Goal: Task Accomplishment & Management: Use online tool/utility

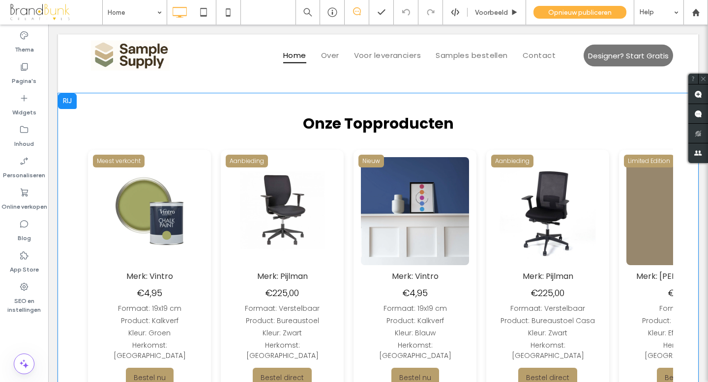
scroll to position [429, 0]
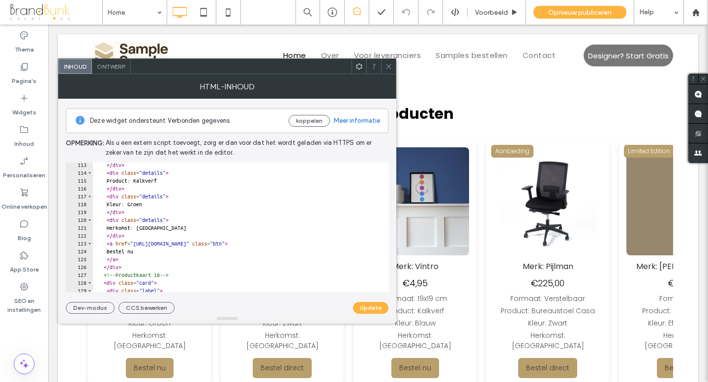
scroll to position [882, 0]
click at [157, 206] on div "</ div > < div class = "details" > Product: Kalkverf </ div > < div class = "de…" at bounding box center [300, 233] width 414 height 145
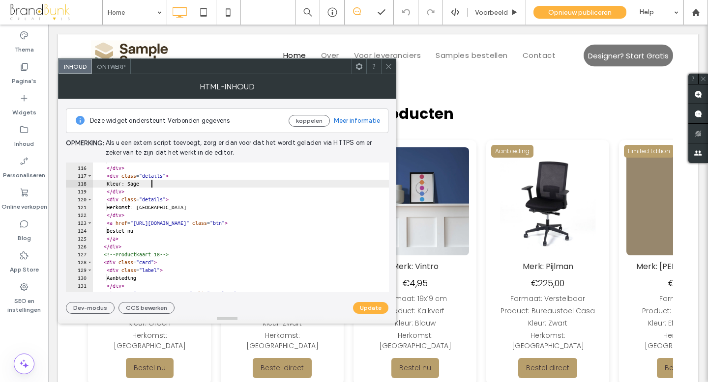
scroll to position [905, 0]
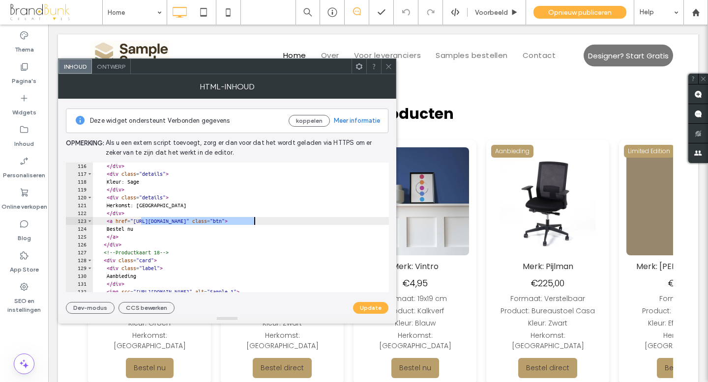
drag, startPoint x: 140, startPoint y: 222, endPoint x: 253, endPoint y: 224, distance: 113.1
click at [253, 224] on div "</ div > < div class = "details" > Kleur: Sage </ div > < div class = "details"…" at bounding box center [300, 234] width 414 height 145
paste textarea "**********"
type textarea "**********"
click at [373, 304] on button "Update" at bounding box center [370, 308] width 35 height 12
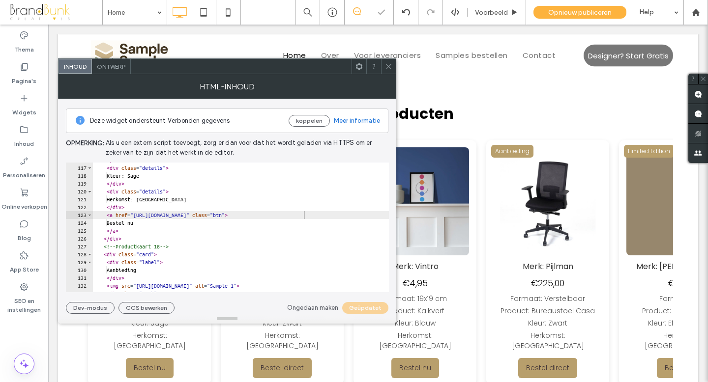
scroll to position [911, 0]
click at [389, 69] on icon at bounding box center [388, 66] width 7 height 7
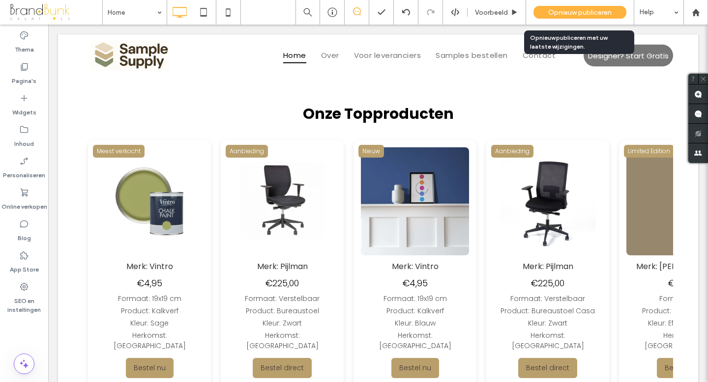
click at [549, 14] on span "Opnieuw publiceren" at bounding box center [579, 12] width 63 height 8
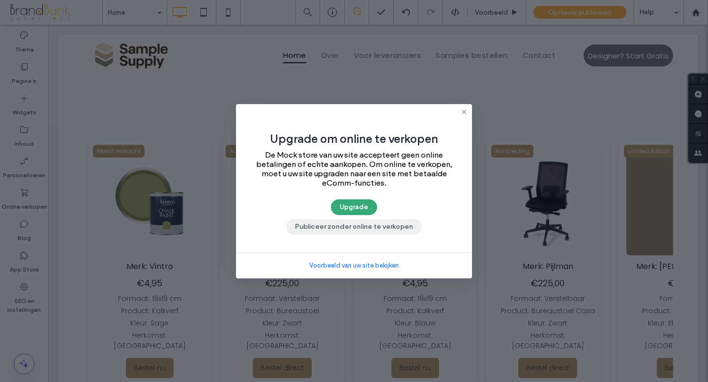
click at [365, 230] on button "Publiceer zonder online te verkopen" at bounding box center [354, 227] width 136 height 16
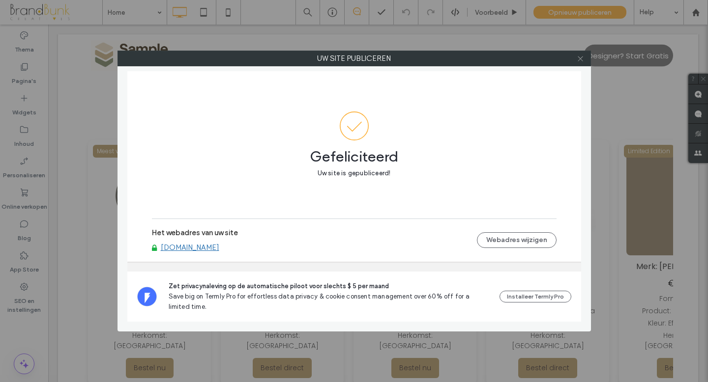
click at [580, 62] on span at bounding box center [580, 58] width 7 height 15
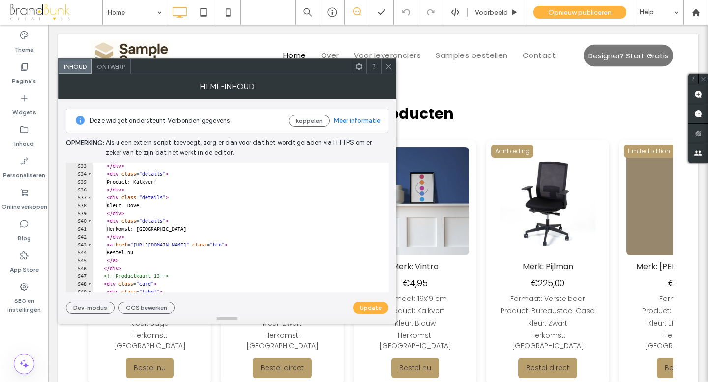
scroll to position [4184, 0]
drag, startPoint x: 141, startPoint y: 245, endPoint x: 253, endPoint y: 247, distance: 111.6
click at [253, 247] on div "</ div > < div class = "details" > Product: Kalkverf </ div > < div class = "de…" at bounding box center [300, 234] width 414 height 145
paste textarea "**********"
type textarea "**********"
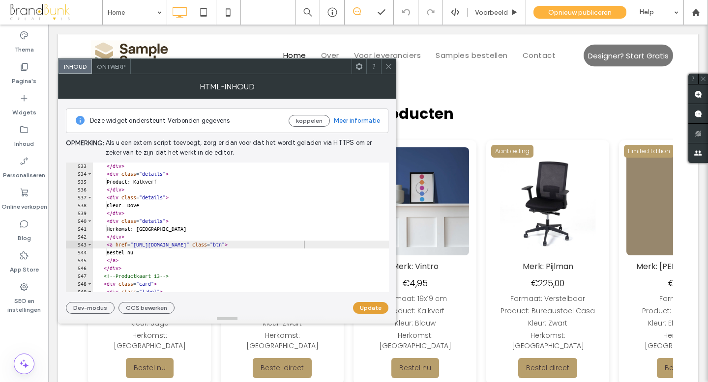
click at [362, 304] on button "Update" at bounding box center [370, 308] width 35 height 12
click at [389, 68] on icon at bounding box center [388, 66] width 7 height 7
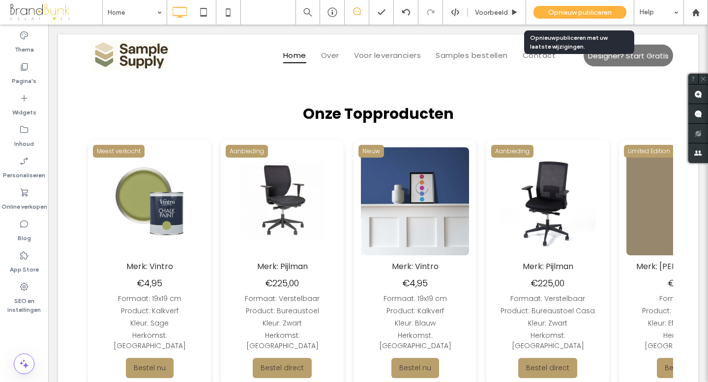
click at [571, 13] on span "Opnieuw publiceren" at bounding box center [579, 12] width 63 height 8
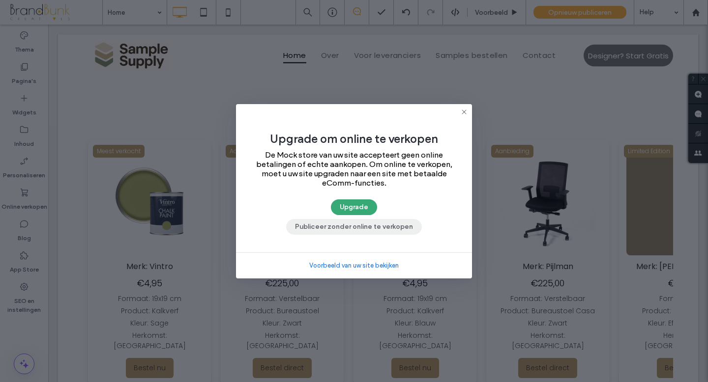
click at [382, 228] on button "Publiceer zonder online te verkopen" at bounding box center [354, 227] width 136 height 16
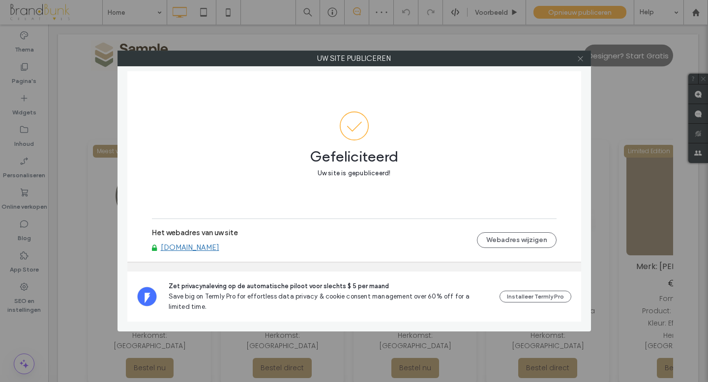
click at [579, 58] on use at bounding box center [580, 58] width 5 height 5
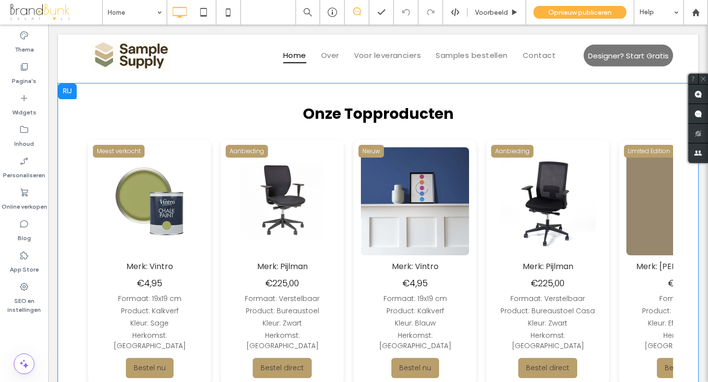
click at [359, 213] on img at bounding box center [413, 201] width 108 height 108
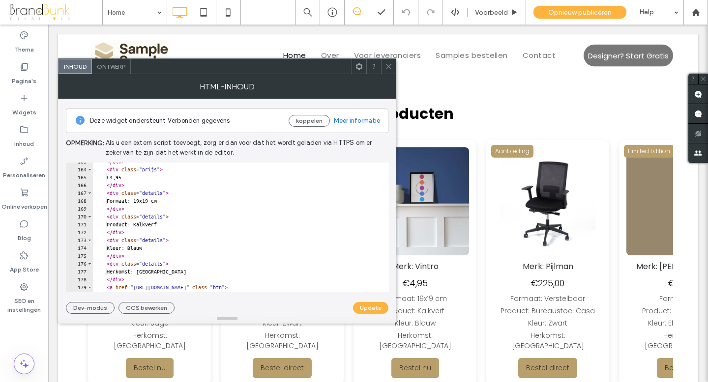
scroll to position [1277, 0]
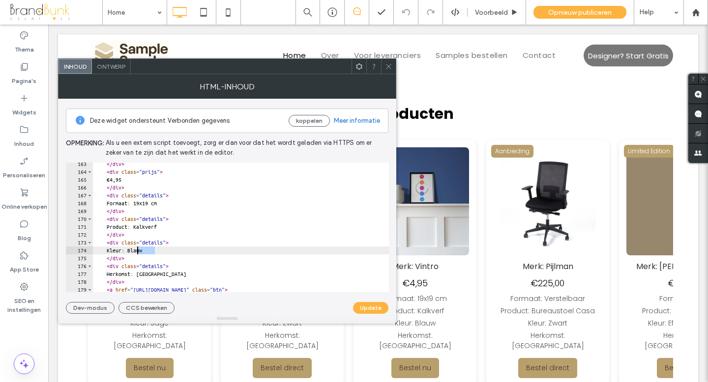
drag, startPoint x: 156, startPoint y: 252, endPoint x: 138, endPoint y: 252, distance: 18.7
click at [138, 252] on div "</ div > < div class = "prijs" > €4,95 </ div > < div class = "details" > Forma…" at bounding box center [300, 232] width 414 height 145
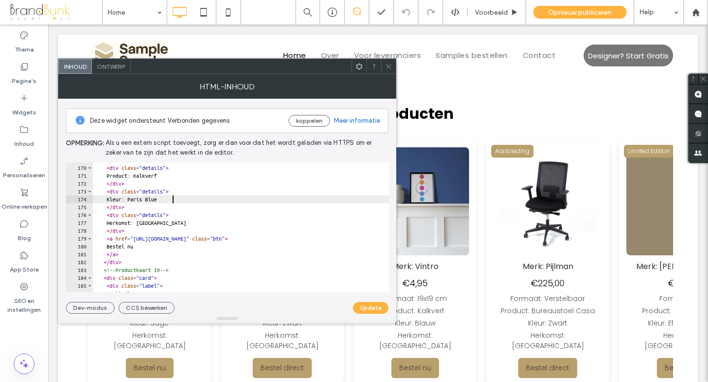
scroll to position [1328, 0]
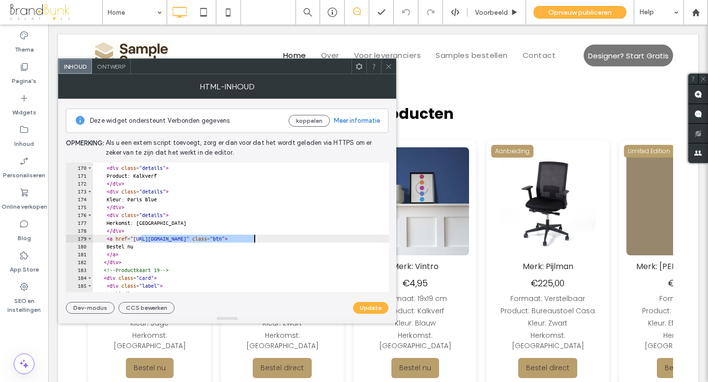
drag, startPoint x: 141, startPoint y: 239, endPoint x: 253, endPoint y: 241, distance: 112.6
click at [253, 241] on div "</ div > < div class = "details" > Product: Kalkverf </ div > < div class = "de…" at bounding box center [300, 228] width 414 height 145
paste textarea "**********"
type textarea "**********"
click at [371, 310] on button "Update" at bounding box center [370, 308] width 35 height 12
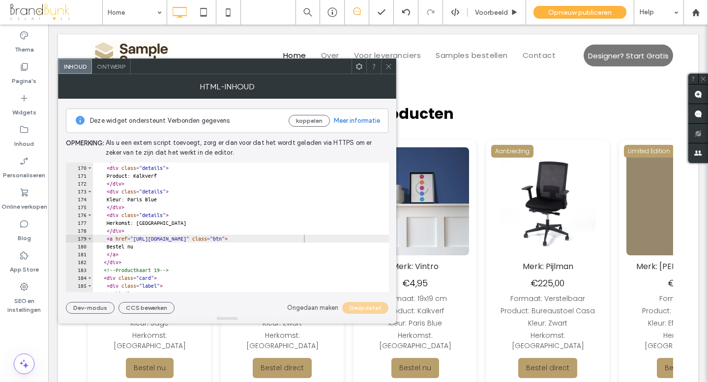
click at [388, 68] on icon at bounding box center [388, 66] width 7 height 7
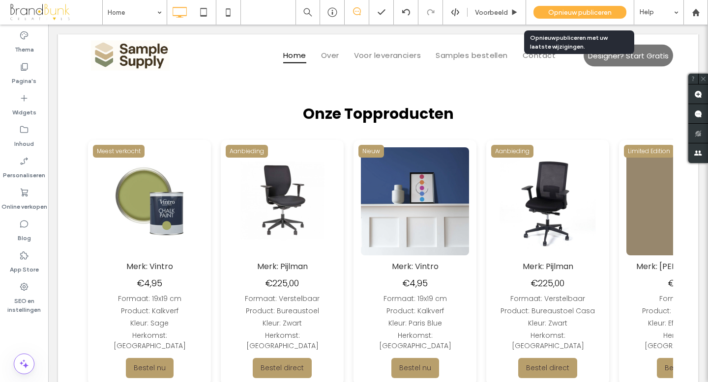
click at [569, 12] on span "Opnieuw publiceren" at bounding box center [579, 12] width 63 height 8
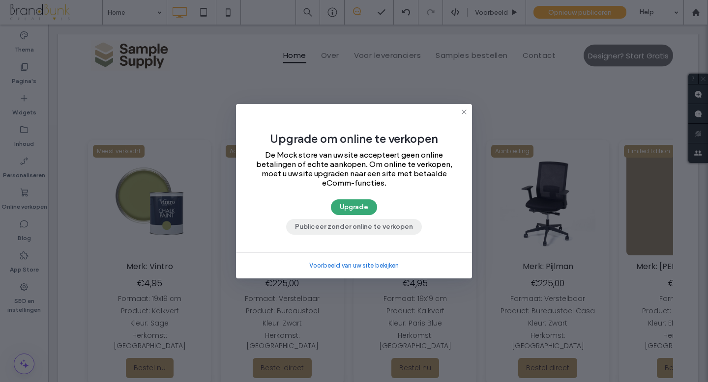
click at [368, 227] on button "Publiceer zonder online te verkopen" at bounding box center [354, 227] width 136 height 16
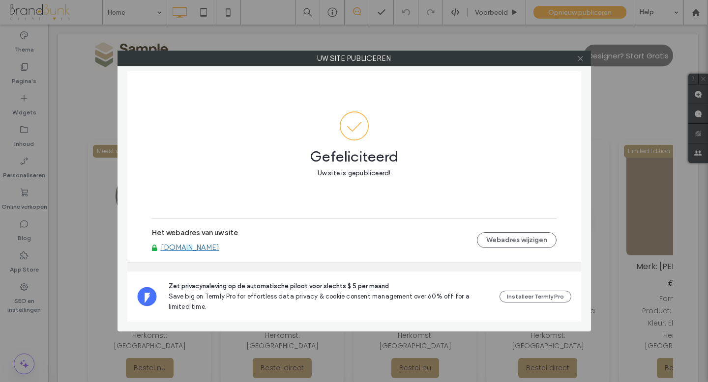
click at [580, 60] on icon at bounding box center [580, 58] width 7 height 7
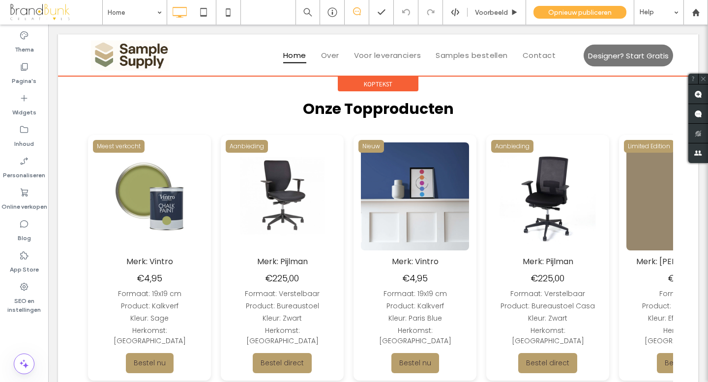
scroll to position [439, 0]
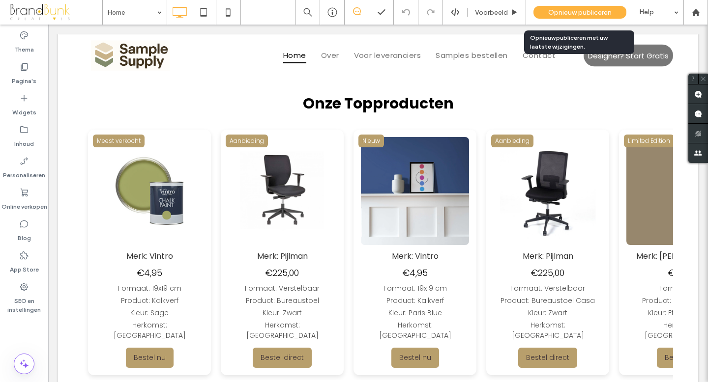
click at [557, 15] on span "Opnieuw publiceren" at bounding box center [579, 12] width 63 height 8
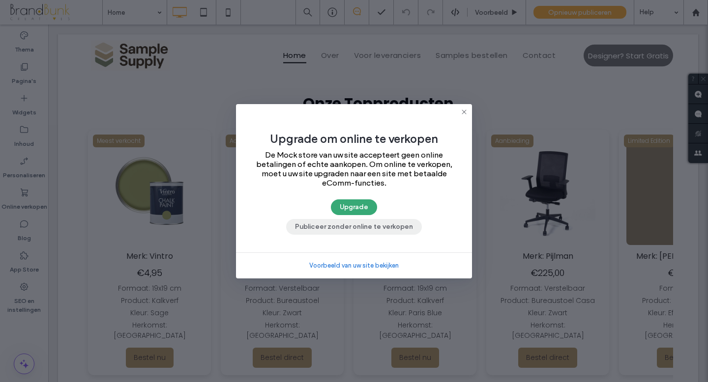
click at [380, 229] on button "Publiceer zonder online te verkopen" at bounding box center [354, 227] width 136 height 16
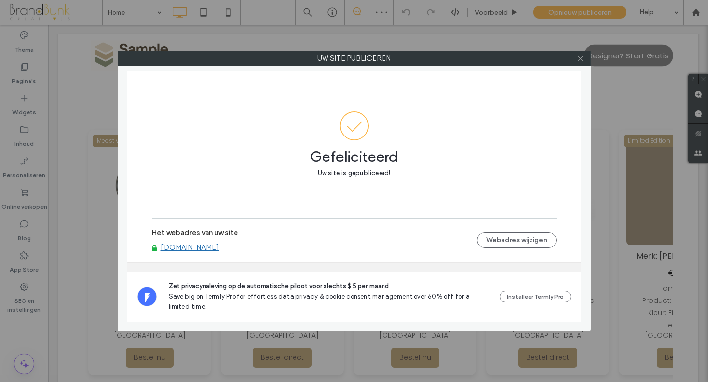
click at [580, 59] on icon at bounding box center [580, 58] width 7 height 7
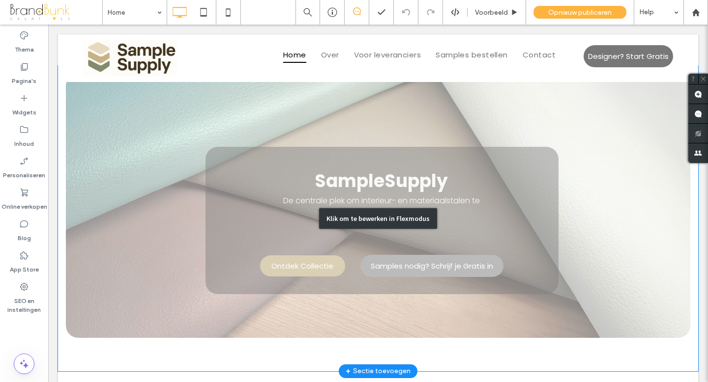
scroll to position [0, 0]
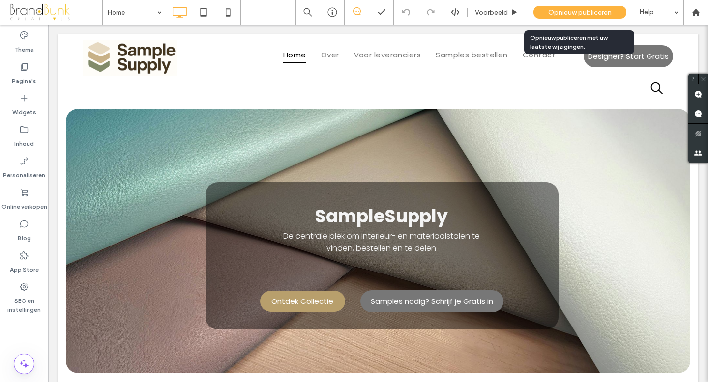
click at [571, 16] on span "Opnieuw publiceren" at bounding box center [579, 12] width 63 height 8
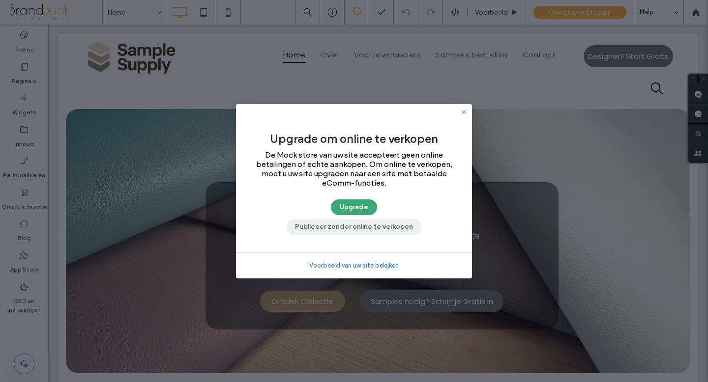
click at [377, 227] on button "Publiceer zonder online te verkopen" at bounding box center [354, 227] width 136 height 16
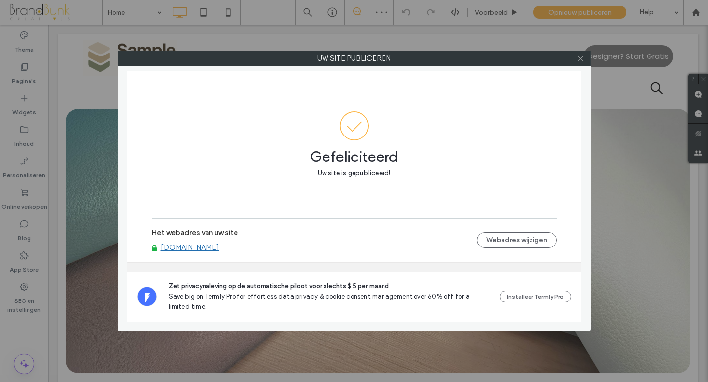
click at [580, 59] on icon at bounding box center [580, 58] width 7 height 7
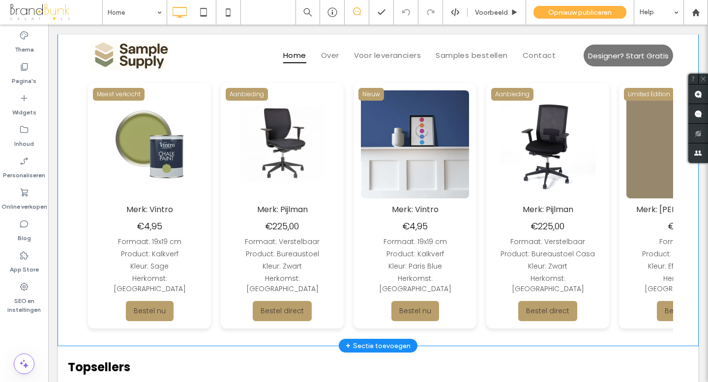
scroll to position [487, 0]
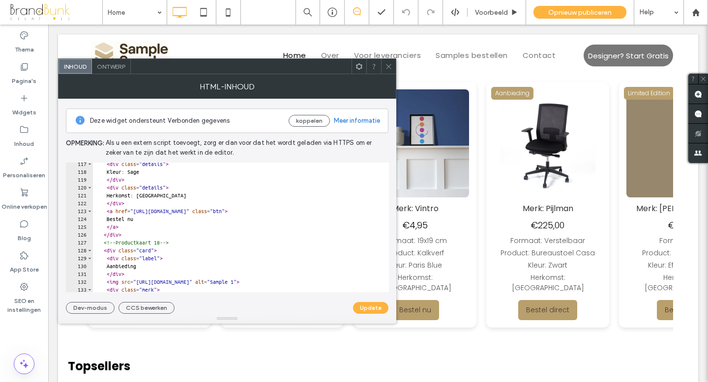
scroll to position [918, 0]
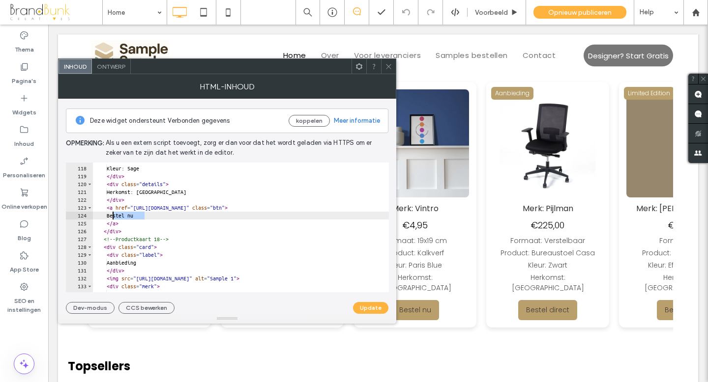
drag, startPoint x: 145, startPoint y: 216, endPoint x: 112, endPoint y: 216, distance: 32.9
click at [112, 216] on div "< div class = "details" > Kleur: Sage </ div > < div class = "details" > Herkom…" at bounding box center [300, 229] width 414 height 145
drag, startPoint x: 145, startPoint y: 218, endPoint x: 114, endPoint y: 216, distance: 32.0
click at [114, 216] on div "< div class = "details" > Kleur: Sage </ div > < div class = "details" > Herkom…" at bounding box center [300, 229] width 414 height 145
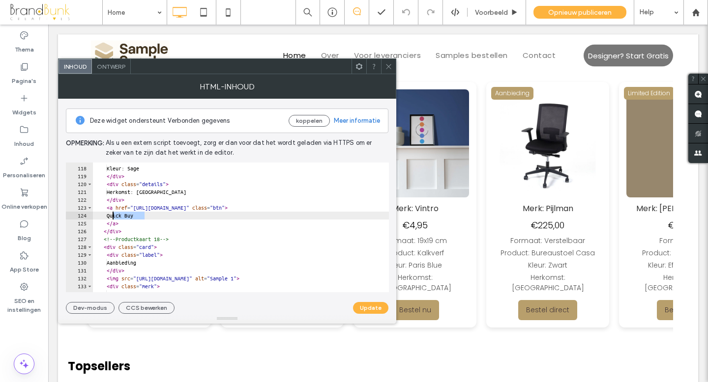
click at [152, 217] on div "< div class = "details" > Kleur: Sage </ div > < div class = "details" > Herkom…" at bounding box center [241, 228] width 296 height 130
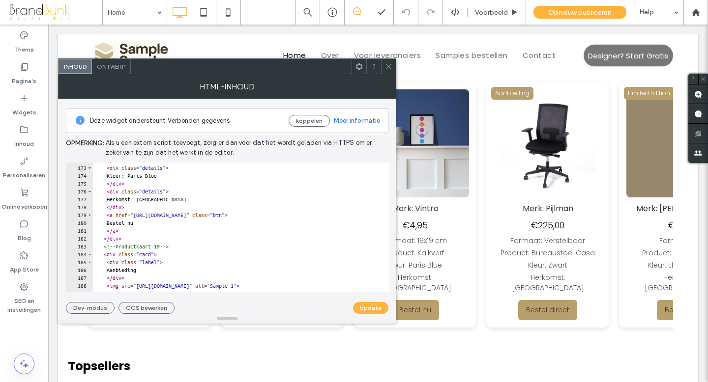
scroll to position [1355, 0]
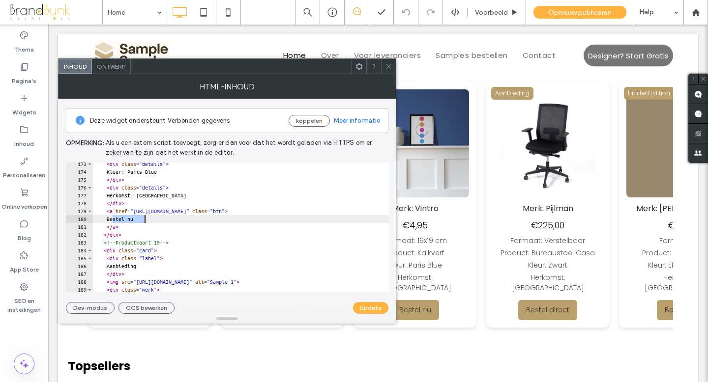
drag, startPoint x: 113, startPoint y: 220, endPoint x: 144, endPoint y: 221, distance: 31.5
click at [144, 221] on div "< div class = "details" > Kleur: Paris Blue </ div > < div class = "details" > …" at bounding box center [300, 232] width 414 height 145
paste textarea "Cursor at row 180"
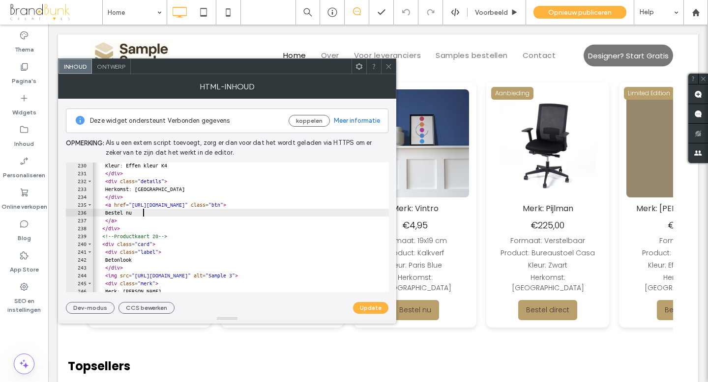
scroll to position [1802, 0]
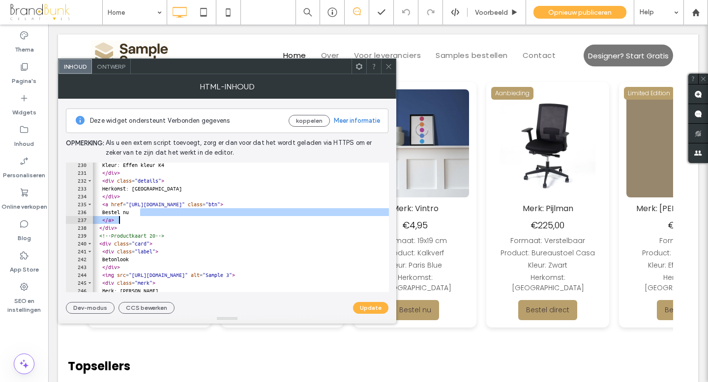
drag, startPoint x: 144, startPoint y: 216, endPoint x: 134, endPoint y: 216, distance: 9.8
click at [134, 216] on div "Kleur: Effen kleur K4 </ div > < div class = "details" > Herkomst: [GEOGRAPHIC_…" at bounding box center [295, 233] width 414 height 145
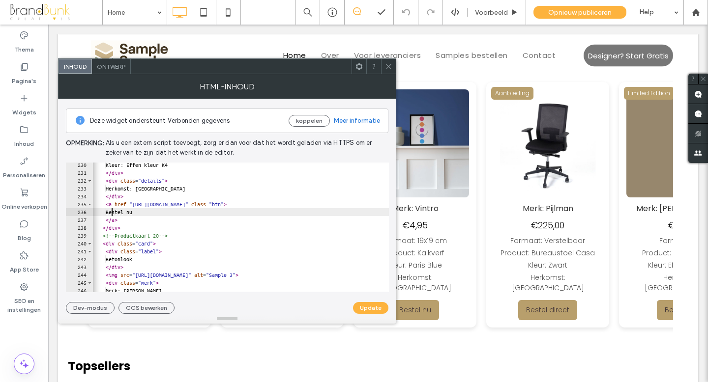
click at [111, 212] on div "Kleur: Effen kleur K4 </ div > < div class = "details" > Herkomst: [GEOGRAPHIC_…" at bounding box center [299, 233] width 414 height 145
drag, startPoint x: 112, startPoint y: 212, endPoint x: 144, endPoint y: 214, distance: 31.5
click at [144, 214] on div "Kleur: Effen kleur K4 </ div > < div class = "details" > Herkomst: [GEOGRAPHIC_…" at bounding box center [299, 233] width 414 height 145
paste textarea "Cursor at row 236"
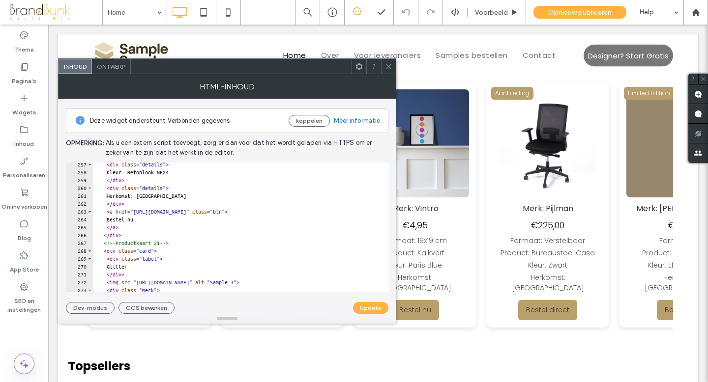
scroll to position [2017, 0]
drag, startPoint x: 113, startPoint y: 217, endPoint x: 145, endPoint y: 219, distance: 32.5
click at [145, 219] on div "< div class = "details" > Kleur: Betonlook NE24 </ div > < div class = "details…" at bounding box center [300, 230] width 414 height 145
paste textarea "Cursor at row 264"
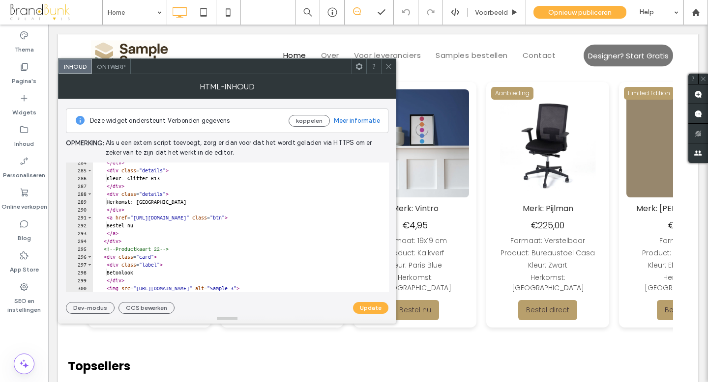
scroll to position [2230, 0]
drag, startPoint x: 113, startPoint y: 226, endPoint x: 145, endPoint y: 227, distance: 32.5
click at [145, 227] on div "</ div > < div class = "details" > Kleur: Glitter R13 </ div > < div class = "d…" at bounding box center [300, 231] width 414 height 145
paste textarea "Cursor at row 292"
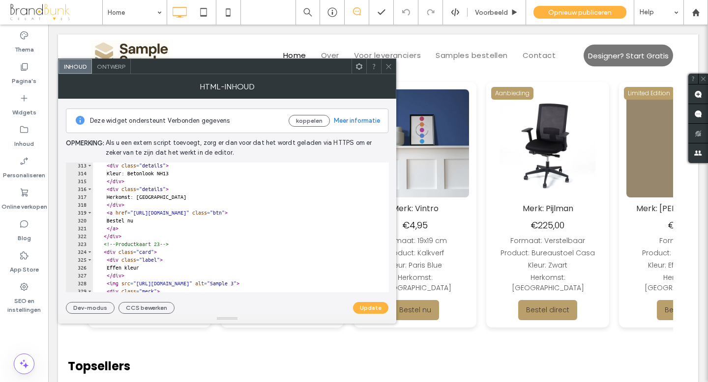
scroll to position [2457, 0]
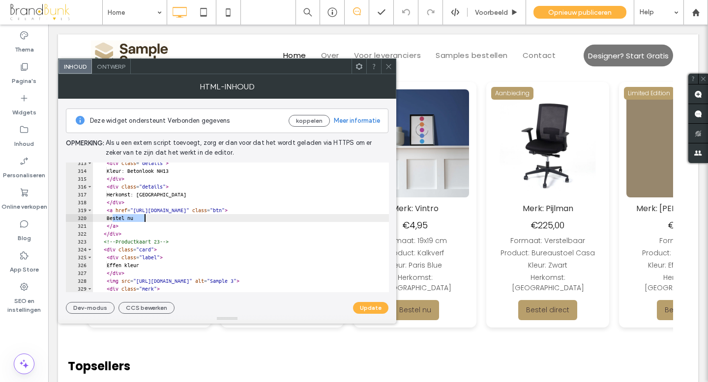
drag, startPoint x: 113, startPoint y: 219, endPoint x: 144, endPoint y: 220, distance: 31.0
click at [144, 220] on div "< div class = "details" > Kleur: Betonlook NH13 </ div > < div class = "details…" at bounding box center [300, 231] width 414 height 145
paste textarea "Cursor at row 320"
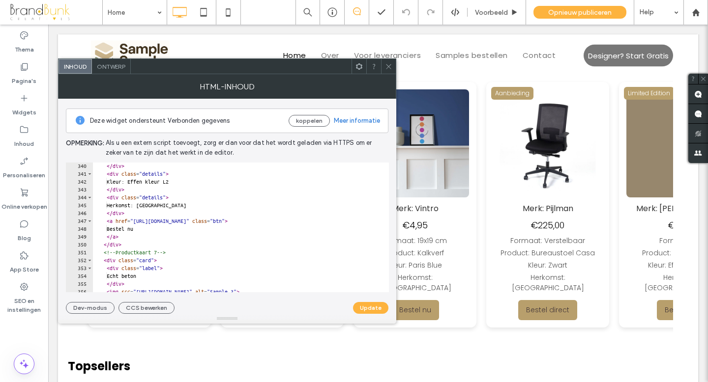
scroll to position [2674, 0]
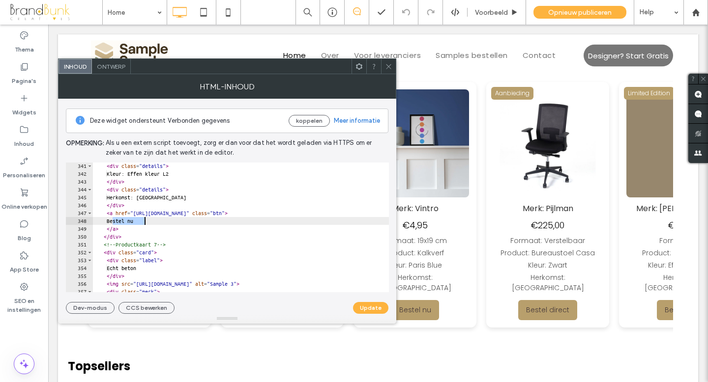
drag, startPoint x: 113, startPoint y: 221, endPoint x: 145, endPoint y: 222, distance: 32.5
click at [145, 222] on div "< div class = "details" > Kleur: Effen kleur L2 </ div > < div class = "details…" at bounding box center [300, 234] width 414 height 145
paste textarea "Cursor at row 348"
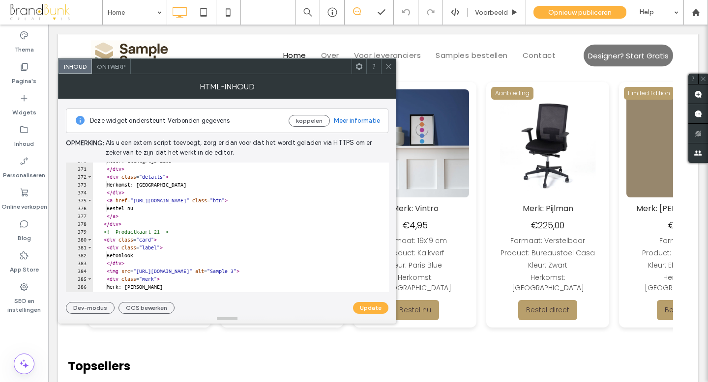
scroll to position [2907, 0]
drag, startPoint x: 113, startPoint y: 208, endPoint x: 144, endPoint y: 210, distance: 31.5
click at [144, 210] on div "Kleur: Lichtgrijs 2103 </ div > < div class = "details" > Herkomst: [GEOGRAPHIC…" at bounding box center [300, 230] width 414 height 145
paste textarea "Cursor at row 376"
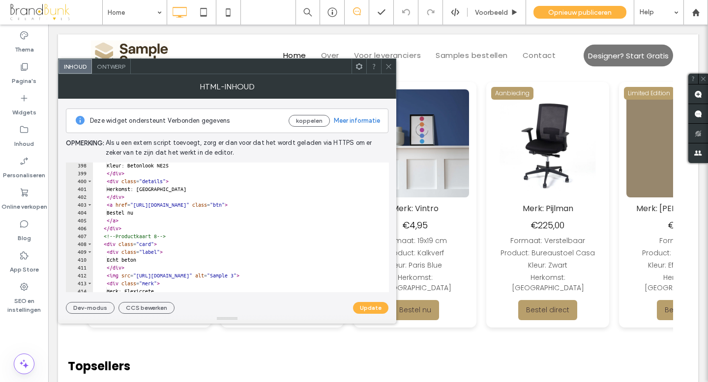
scroll to position [3126, 0]
drag, startPoint x: 113, startPoint y: 211, endPoint x: 145, endPoint y: 212, distance: 31.5
click at [145, 212] on div "Kleur: Betonlook NE25 </ div > < div class = "details" > Herkomst: [GEOGRAPHIC_…" at bounding box center [300, 231] width 414 height 145
paste textarea "Cursor at row 404"
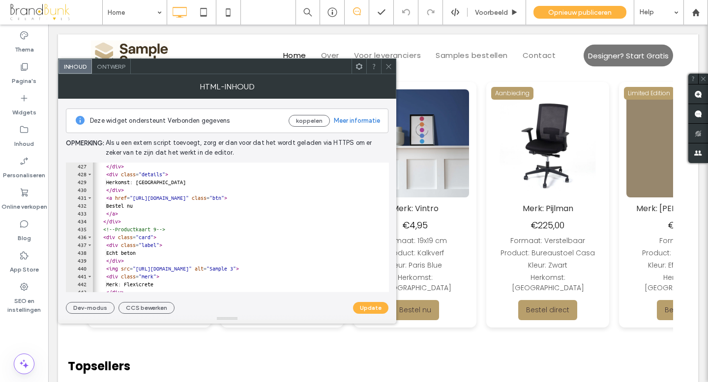
scroll to position [0, 0]
drag, startPoint x: 113, startPoint y: 206, endPoint x: 144, endPoint y: 207, distance: 31.0
click at [144, 207] on div "</ div > < div class = "details" > Herkomst: [GEOGRAPHIC_DATA] </ div > < a hre…" at bounding box center [299, 233] width 414 height 145
paste textarea "Cursor at row 432"
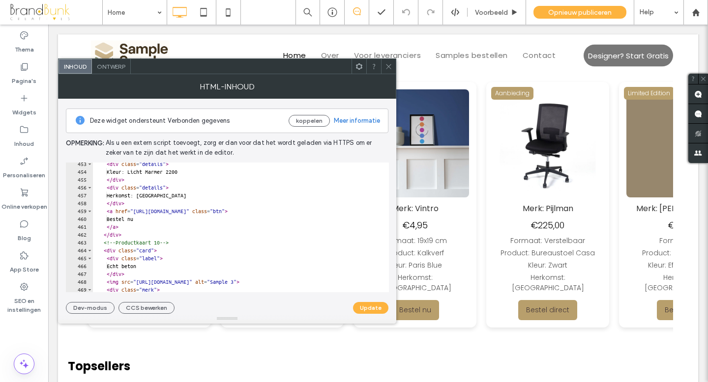
scroll to position [3565, 0]
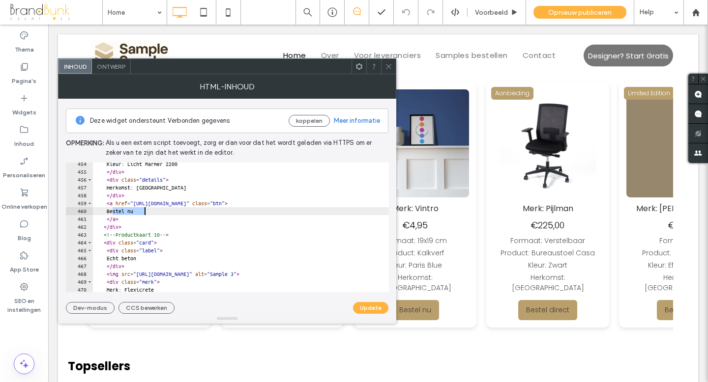
drag, startPoint x: 113, startPoint y: 212, endPoint x: 143, endPoint y: 212, distance: 30.5
click at [143, 212] on div "Kleur: Licht [PERSON_NAME] 2200 </ div > < div class = "details" > Herkomst: [G…" at bounding box center [300, 232] width 414 height 145
paste textarea "Cursor at row 460"
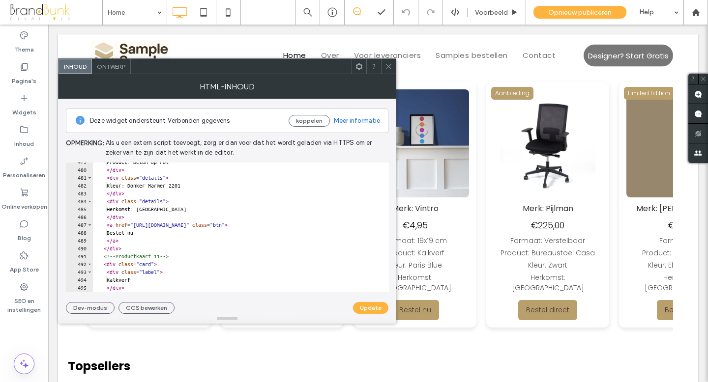
scroll to position [3764, 0]
drag, startPoint x: 112, startPoint y: 232, endPoint x: 144, endPoint y: 234, distance: 31.5
click at [144, 234] on div "Product: Beton op rol </ div > < div class = "details" > Kleur: [PERSON_NAME] […" at bounding box center [300, 230] width 414 height 145
paste textarea "Cursor at row 488"
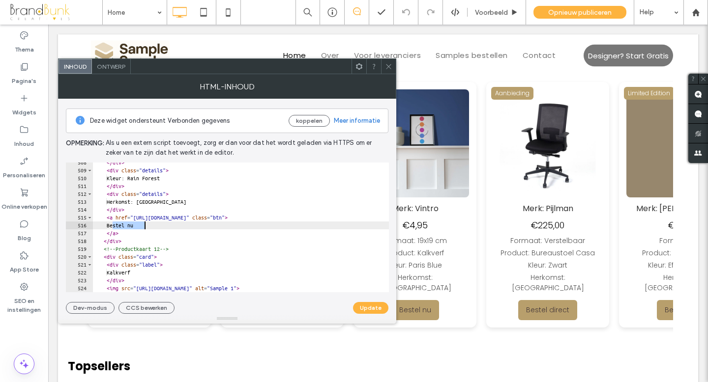
drag, startPoint x: 113, startPoint y: 226, endPoint x: 146, endPoint y: 227, distance: 33.5
click at [146, 227] on div "</ div > < div class = "details" > Kleur: Rain Forest </ div > < div class = "d…" at bounding box center [300, 231] width 414 height 145
paste textarea "Cursor at row 516"
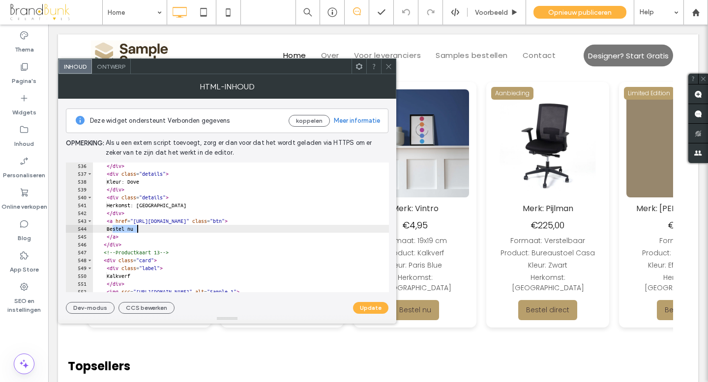
scroll to position [4208, 0]
drag, startPoint x: 113, startPoint y: 232, endPoint x: 145, endPoint y: 232, distance: 31.9
click at [145, 232] on div "</ div > < div class = "details" > Kleur: Dove </ div > < div class = "details"…" at bounding box center [300, 234] width 414 height 145
paste textarea "Cursor at row 544"
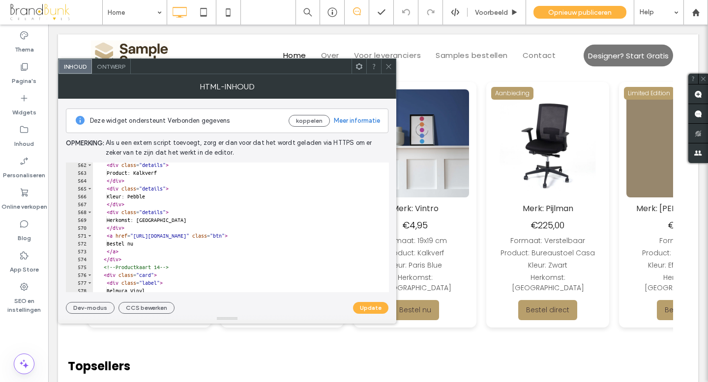
scroll to position [4423, 0]
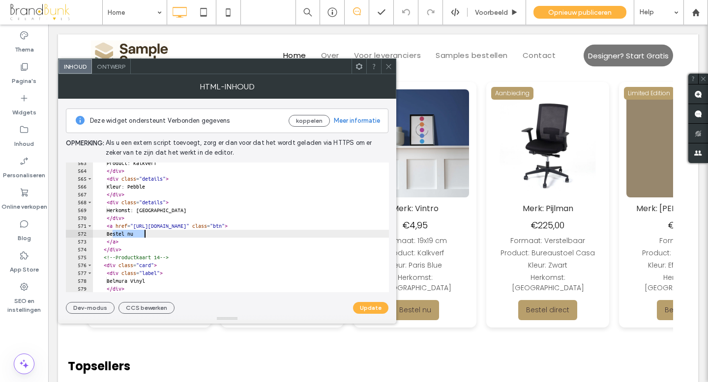
drag, startPoint x: 113, startPoint y: 233, endPoint x: 144, endPoint y: 234, distance: 31.0
click at [144, 234] on div "Product: Kalkverf </ div > < div class = "details" > Kleur: Pebble </ div > < d…" at bounding box center [300, 231] width 414 height 145
paste textarea "Cursor at row 572"
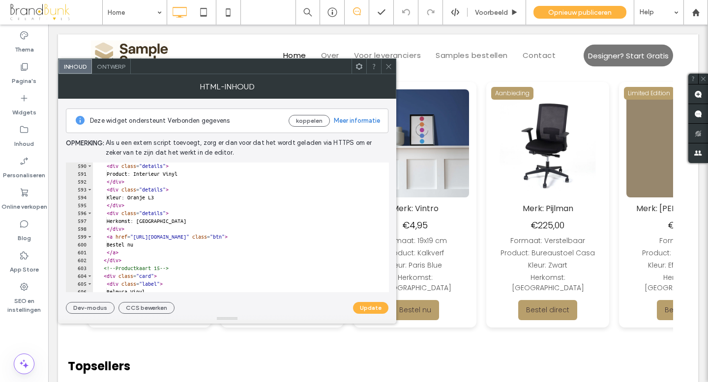
scroll to position [4636, 0]
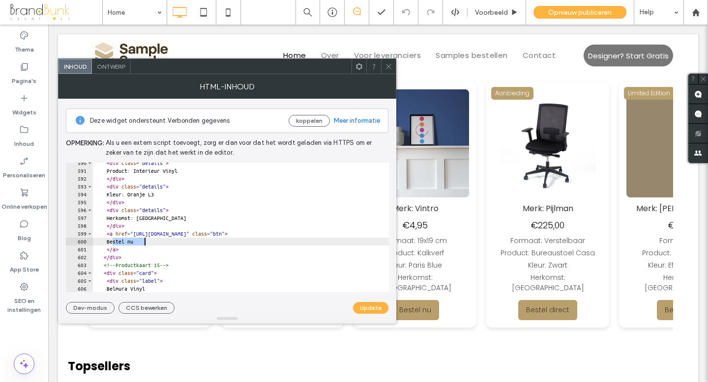
drag, startPoint x: 113, startPoint y: 242, endPoint x: 144, endPoint y: 243, distance: 31.5
click at [144, 243] on div "< div class = "details" > Product: Interieur Vinyl </ div > < div class = "deta…" at bounding box center [300, 231] width 414 height 145
paste textarea "Cursor at row 600"
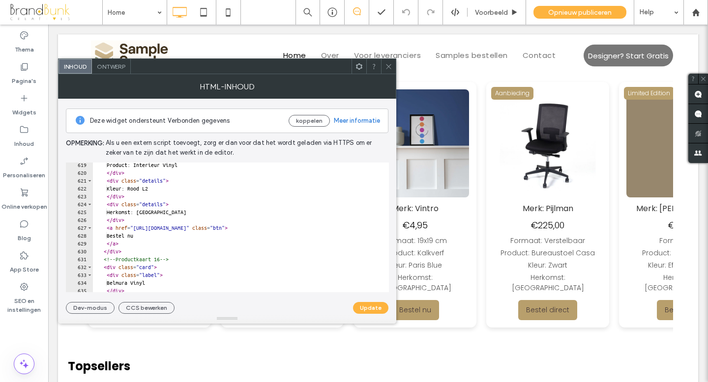
scroll to position [4865, 0]
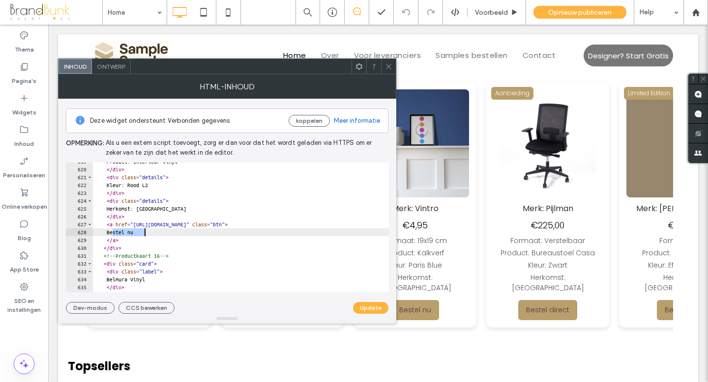
drag, startPoint x: 113, startPoint y: 233, endPoint x: 145, endPoint y: 234, distance: 32.0
click at [145, 234] on div "Product: Interieur Vinyl </ div > < div class = "details" > Kleur: [PERSON_NAME…" at bounding box center [300, 230] width 414 height 145
paste textarea "Cursor at row 628"
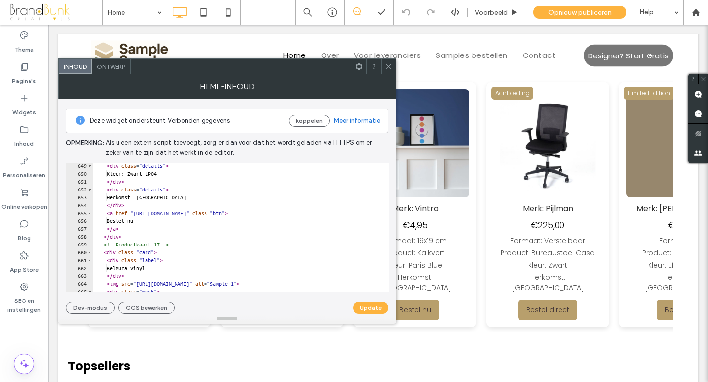
scroll to position [5097, 0]
drag, startPoint x: 113, startPoint y: 221, endPoint x: 144, endPoint y: 223, distance: 31.0
click at [144, 223] on div "< div class = "details" > Kleur: [PERSON_NAME] LP04 </ div > < div class = "det…" at bounding box center [300, 234] width 414 height 145
paste textarea "Cursor at row 656"
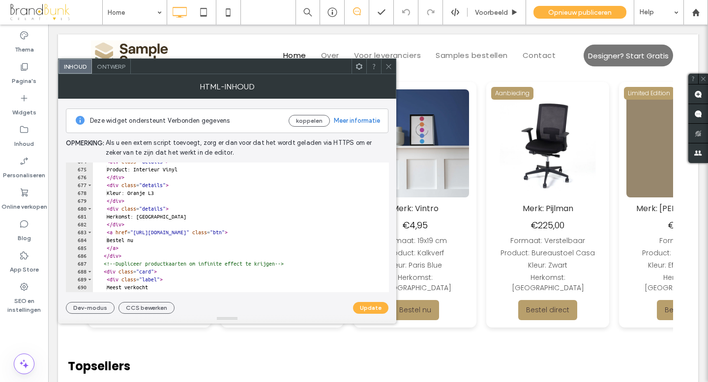
scroll to position [5298, 0]
drag, startPoint x: 113, startPoint y: 241, endPoint x: 143, endPoint y: 241, distance: 30.5
click at [143, 241] on div "< div class = "details" > Product: Interieur Vinyl </ div > < div class = "deta…" at bounding box center [300, 230] width 414 height 145
paste textarea "Cursor at row 684"
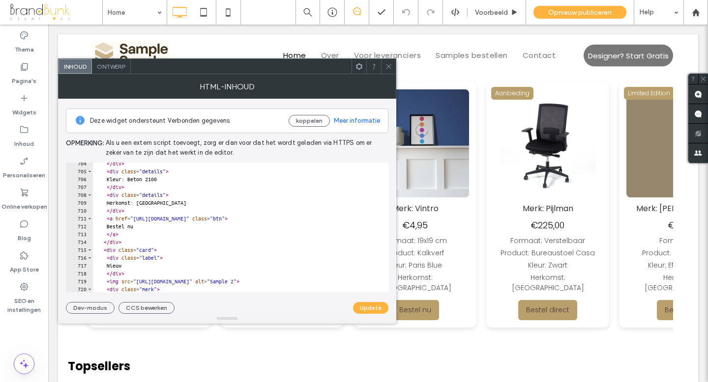
scroll to position [5537, 0]
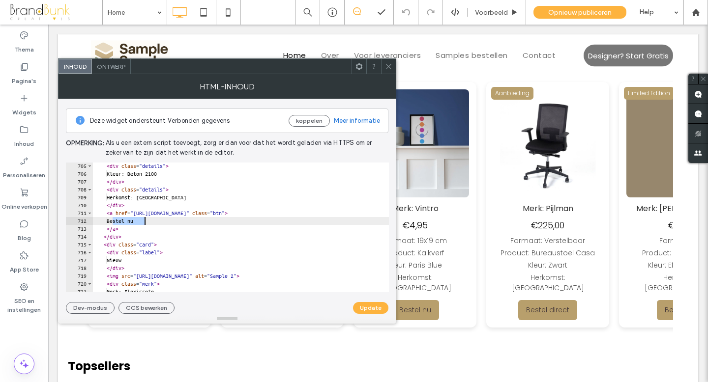
drag, startPoint x: 113, startPoint y: 221, endPoint x: 145, endPoint y: 223, distance: 32.0
click at [145, 223] on div "< div class = "details" > Kleur: Beton 2100 </ div > < div class = "details" > …" at bounding box center [300, 234] width 414 height 145
paste textarea "Cursor at row 712"
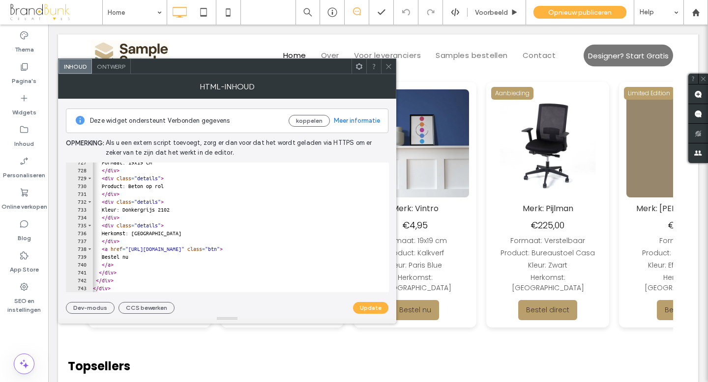
scroll to position [0, 0]
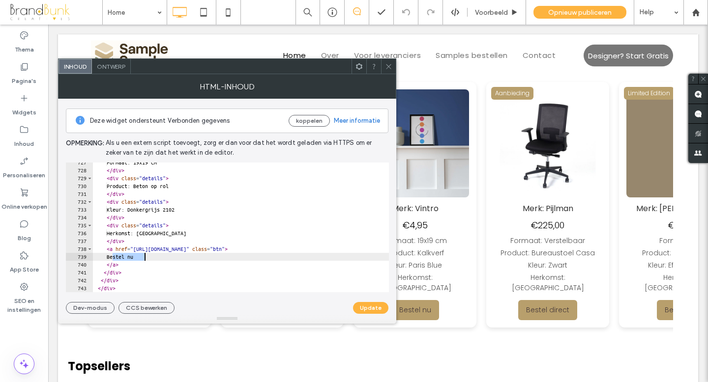
drag, startPoint x: 114, startPoint y: 257, endPoint x: 143, endPoint y: 258, distance: 29.5
click at [143, 258] on div "Formaat: 19x19 cm </ div > < div class = "details" > Product: Beton op rol </ d…" at bounding box center [300, 231] width 414 height 145
paste textarea "Cursor at row 739"
type textarea "*********"
click at [365, 310] on button "Update" at bounding box center [370, 308] width 35 height 12
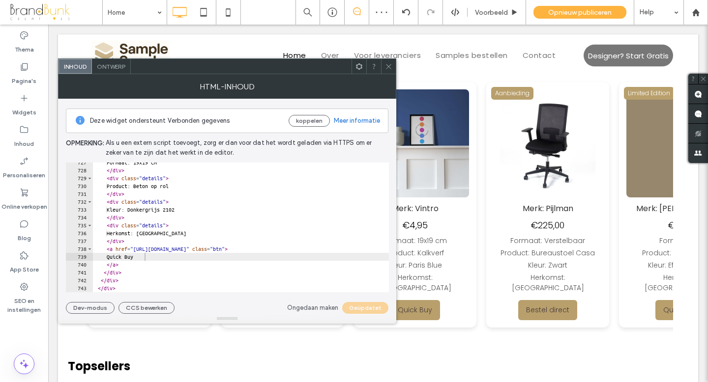
click at [389, 70] on icon at bounding box center [388, 66] width 7 height 7
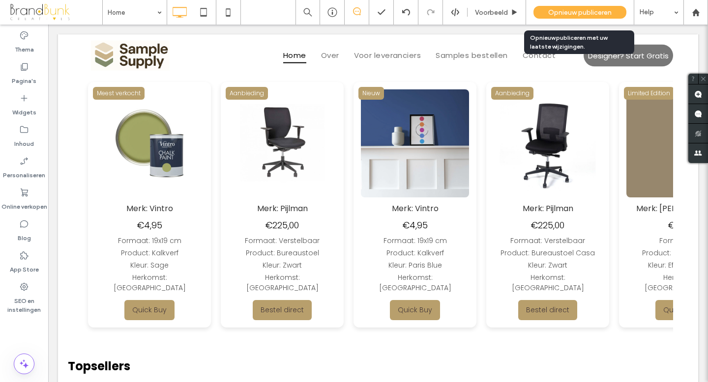
click at [580, 10] on span "Opnieuw publiceren" at bounding box center [579, 12] width 63 height 8
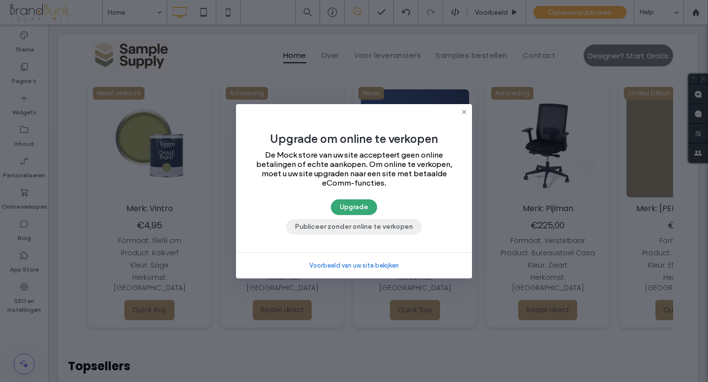
drag, startPoint x: 376, startPoint y: 228, endPoint x: 327, endPoint y: 203, distance: 54.5
click at [376, 228] on button "Publiceer zonder online te verkopen" at bounding box center [354, 227] width 136 height 16
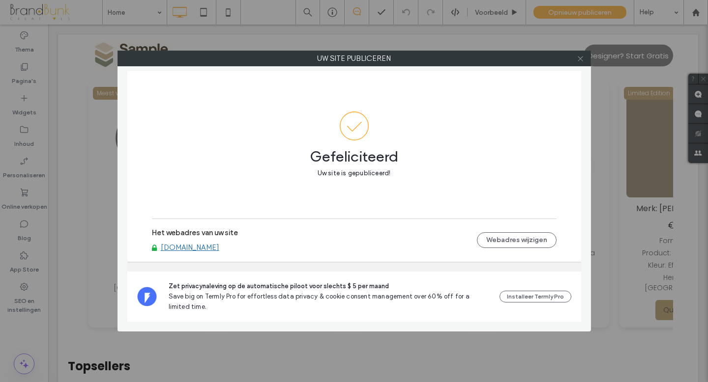
click at [580, 61] on icon at bounding box center [580, 58] width 7 height 7
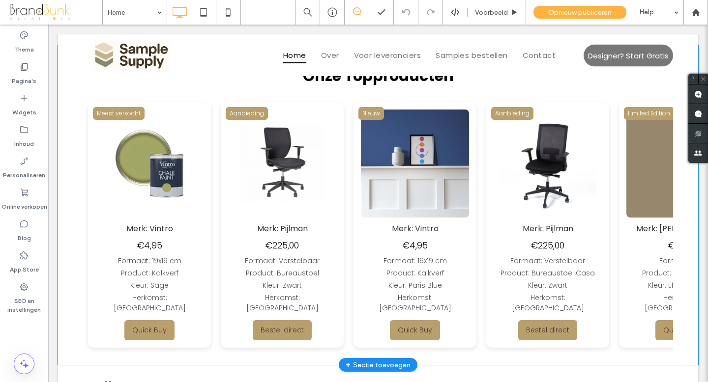
scroll to position [469, 0]
